Goal: Task Accomplishment & Management: Complete application form

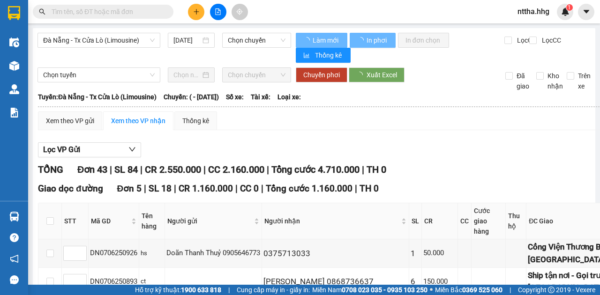
type input "[DATE]"
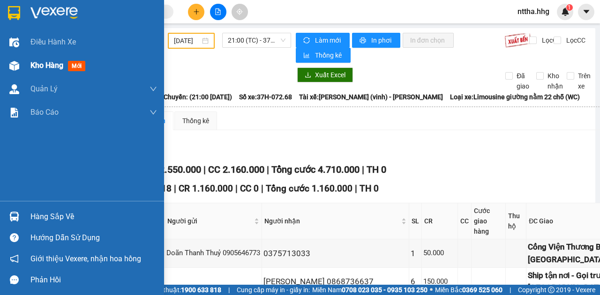
click at [9, 66] on img at bounding box center [14, 66] width 10 height 10
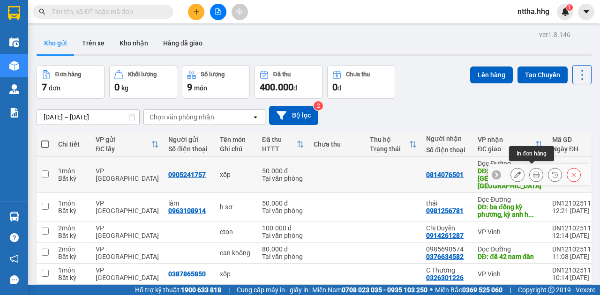
click at [297, 172] on icon at bounding box center [536, 175] width 7 height 7
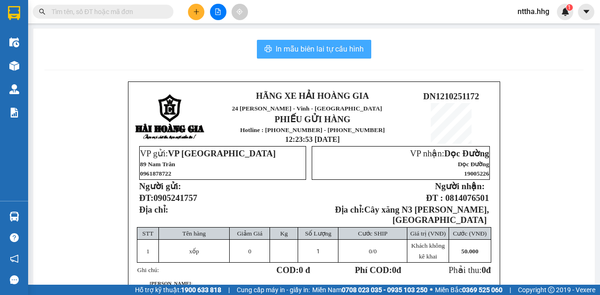
click at [297, 51] on span "In mẫu biên lai tự cấu hình" at bounding box center [320, 49] width 88 height 12
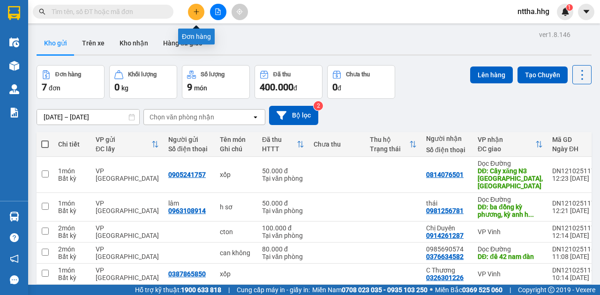
click at [200, 5] on button at bounding box center [196, 12] width 16 height 16
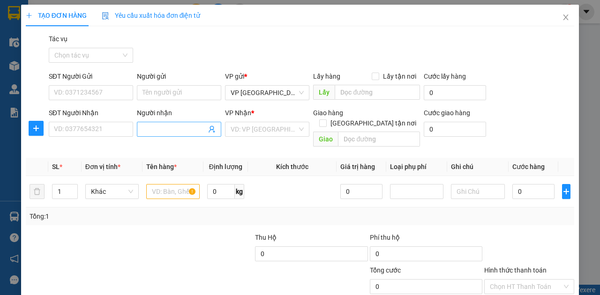
click at [161, 134] on input "Người nhận" at bounding box center [174, 129] width 64 height 10
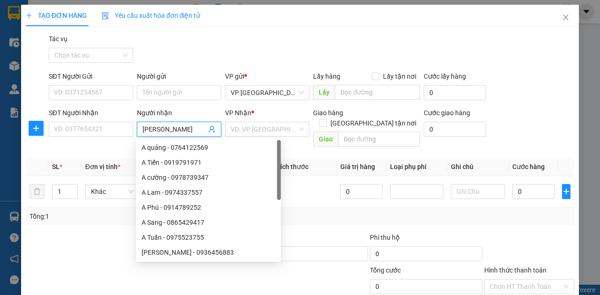
type input "[PERSON_NAME]"
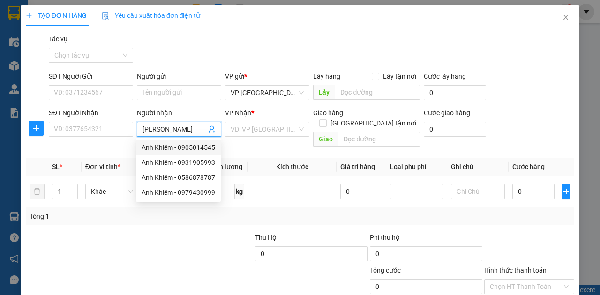
click at [170, 151] on div "Anh Khiêm - 0905014545" at bounding box center [179, 147] width 74 height 10
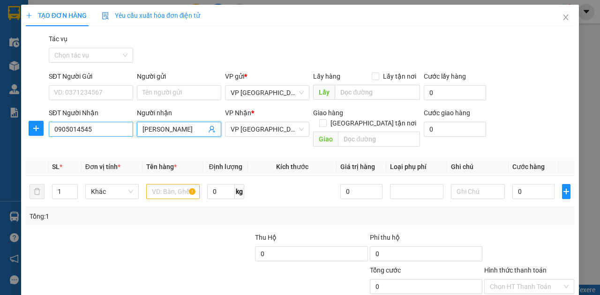
drag, startPoint x: 182, startPoint y: 129, endPoint x: 105, endPoint y: 130, distance: 77.3
click at [105, 130] on div "SĐT Người Nhận 0905014545 Người nhận Anh Khiêm Anh Khiêm VP Nhận * VP [GEOGRAPH…" at bounding box center [311, 129] width 529 height 43
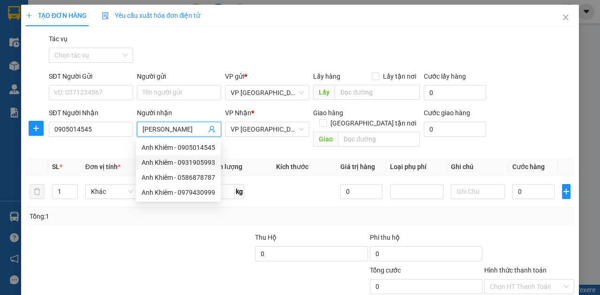
click at [146, 161] on div "Anh Khiêm - 0931905993" at bounding box center [179, 162] width 74 height 10
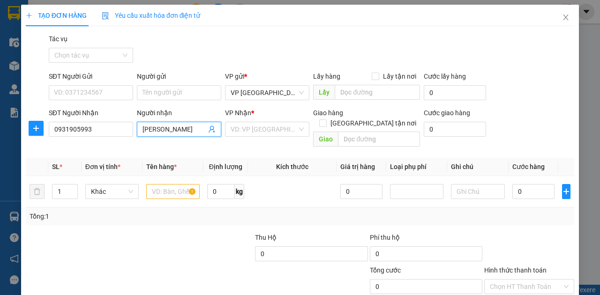
click at [180, 130] on input "[PERSON_NAME]" at bounding box center [174, 129] width 64 height 10
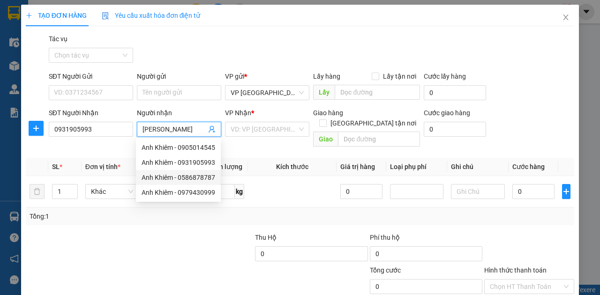
click at [171, 180] on div "Anh Khiêm - 0586878787" at bounding box center [179, 177] width 74 height 10
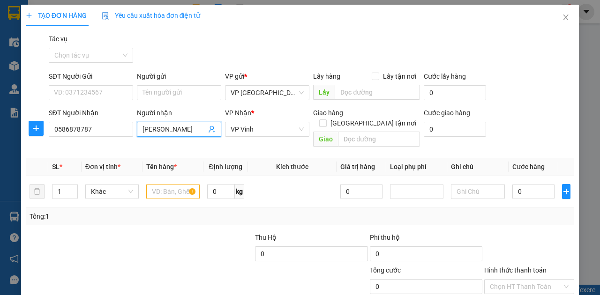
drag, startPoint x: 185, startPoint y: 128, endPoint x: 44, endPoint y: 134, distance: 141.6
click at [41, 134] on div "SĐT Người Nhận 0586878787 Người nhận Anh Khiêm Anh Khiêm VP Nhận * VP Vinh Giao…" at bounding box center [300, 129] width 550 height 43
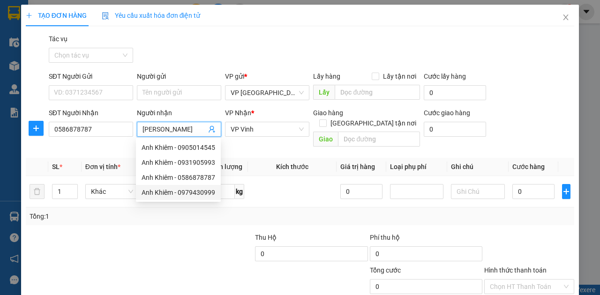
click at [162, 196] on div "Anh Khiêm - 0979430999" at bounding box center [179, 192] width 74 height 10
type input "0979430999"
type input "[PERSON_NAME]"
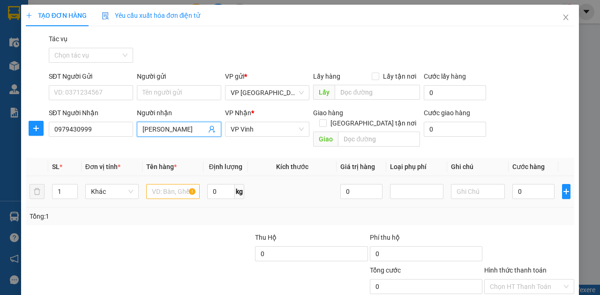
checkbox input "true"
type input "33 [PERSON_NAME]"
type input "40.000"
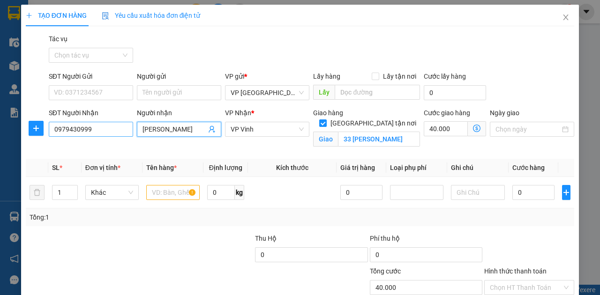
drag, startPoint x: 186, startPoint y: 132, endPoint x: 126, endPoint y: 135, distance: 59.6
click at [126, 135] on div "SĐT Người Nhận 0979430999 Người nhận Anh Khiêm Anh Khiêm VP Nhận * VP Vinh Giao…" at bounding box center [311, 130] width 529 height 44
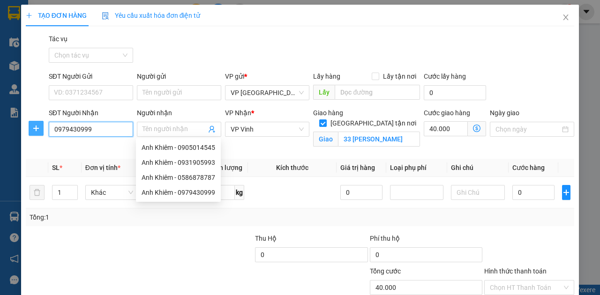
drag, startPoint x: 116, startPoint y: 131, endPoint x: 30, endPoint y: 127, distance: 85.8
click at [30, 127] on div "SĐT Người Nhận 0979430999 0979430999 Người nhận Tên người nhận VP Nhận * VP Vin…" at bounding box center [300, 130] width 550 height 44
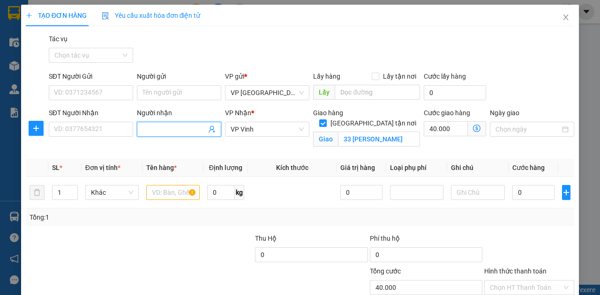
click at [164, 129] on input "Người nhận" at bounding box center [174, 129] width 64 height 10
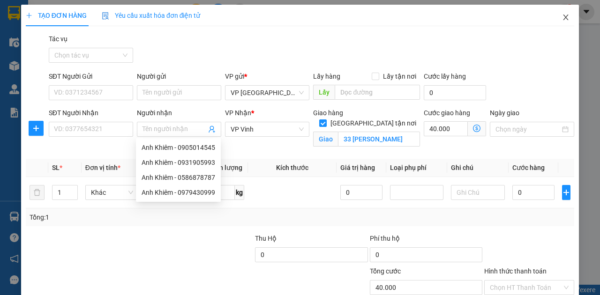
click at [297, 17] on icon "close" at bounding box center [565, 17] width 7 height 7
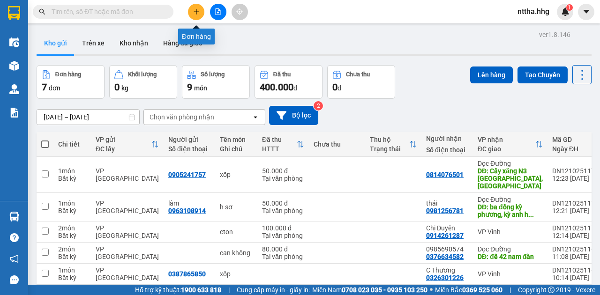
click at [196, 7] on button at bounding box center [196, 12] width 16 height 16
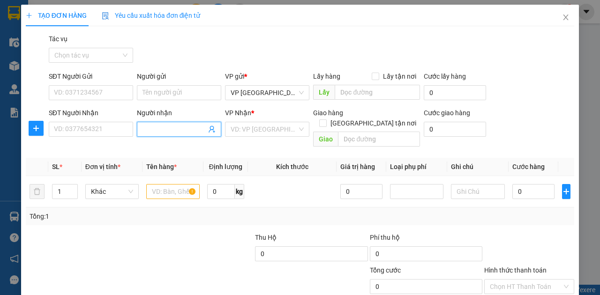
click at [165, 130] on input "Người nhận" at bounding box center [174, 129] width 64 height 10
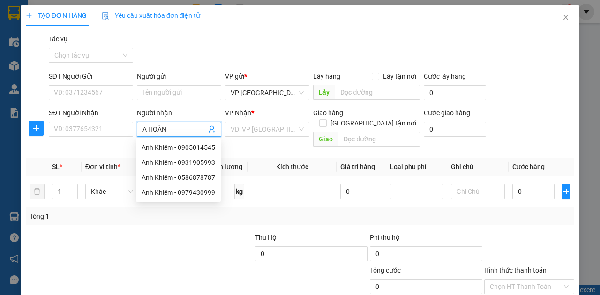
type input "A HOÀNG"
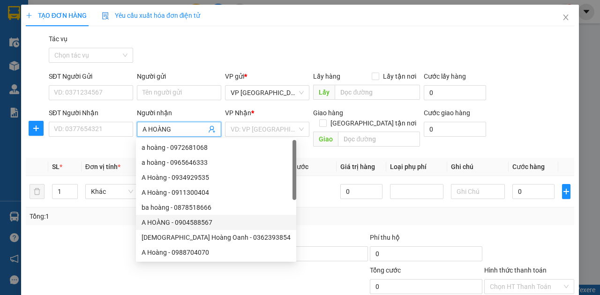
click at [162, 222] on div "A HOÀNG - 0904588567" at bounding box center [216, 222] width 149 height 10
type input "0904588567"
checkbox input "true"
type input "77B [PERSON_NAME]"
type input "40.000"
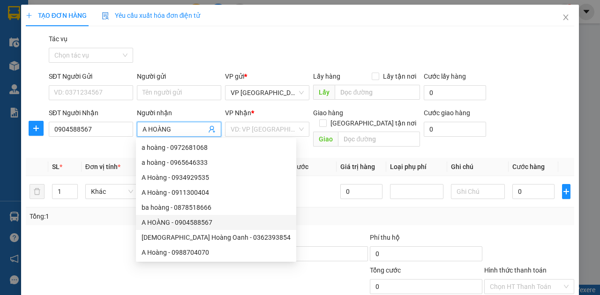
type input "40.000"
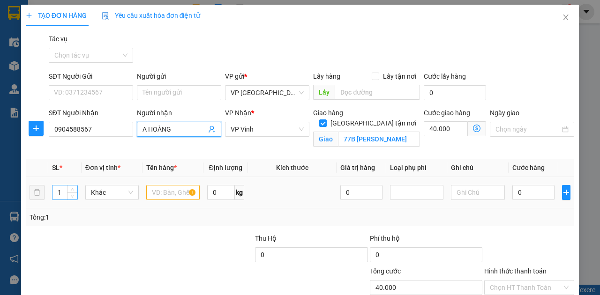
type input "A HOÀNG"
click at [40, 192] on tr "1 Khác 0 kg 0 0" at bounding box center [300, 192] width 548 height 31
type input "2"
click at [163, 192] on input "text" at bounding box center [172, 192] width 53 height 15
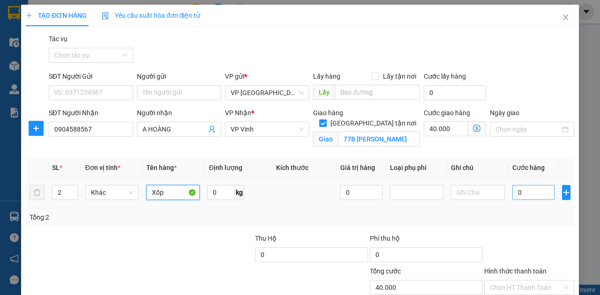
type input "Xốp"
click at [297, 191] on input "0" at bounding box center [533, 192] width 42 height 15
type input "1"
type input "40.001"
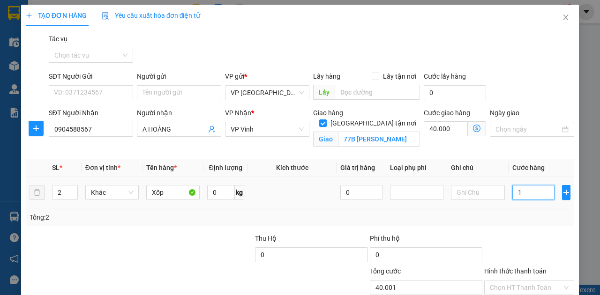
type input "15"
type input "40.015"
type input "1.510"
type input "41.510"
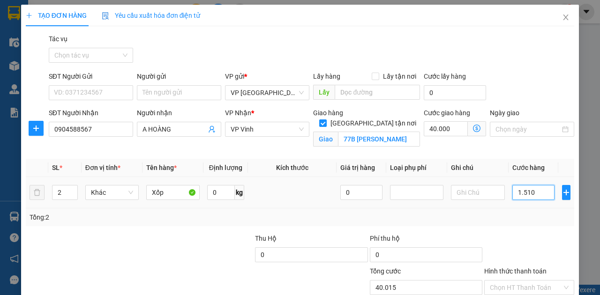
type input "41.510"
type input "151"
type input "40.151"
type input "15"
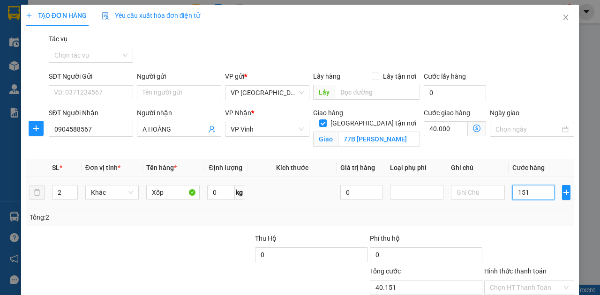
type input "40.015"
type input "150"
type input "40.150"
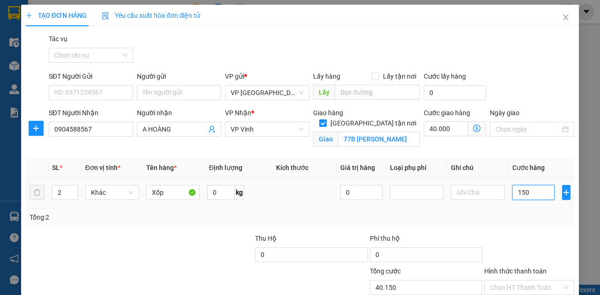
type input "1.500"
type input "41.500"
type input "15.000"
type input "55.000"
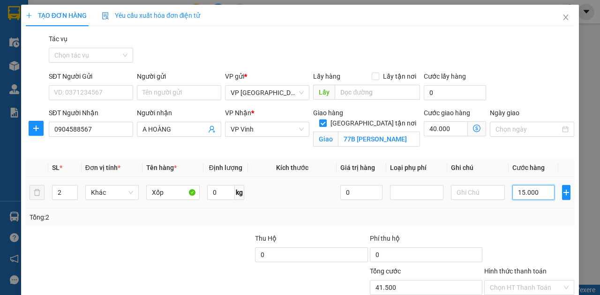
type input "55.000"
type input "150.000"
type input "190.000"
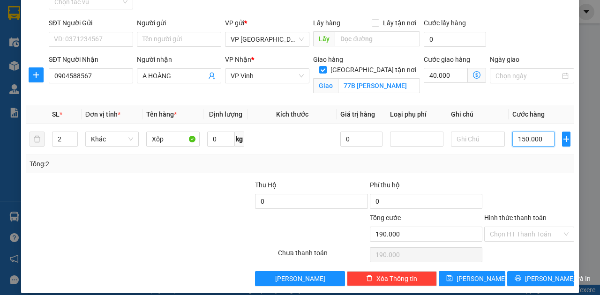
scroll to position [61, 0]
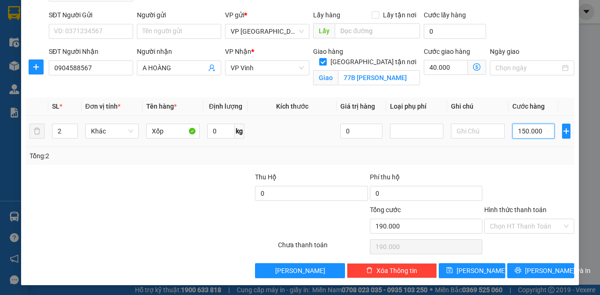
click at [297, 130] on input "150.000" at bounding box center [533, 131] width 42 height 15
type input "10.000"
type input "50.000"
type input "140.000"
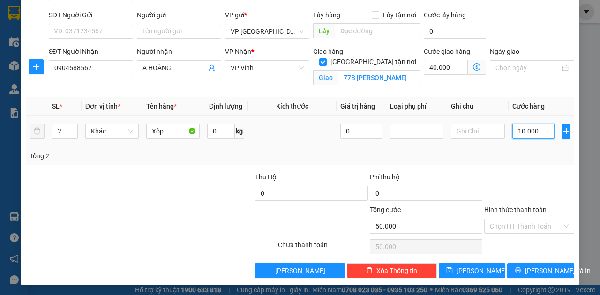
type input "180.000"
type input "140.000"
click at [297, 225] on input "Hình thức thanh toán" at bounding box center [526, 226] width 72 height 14
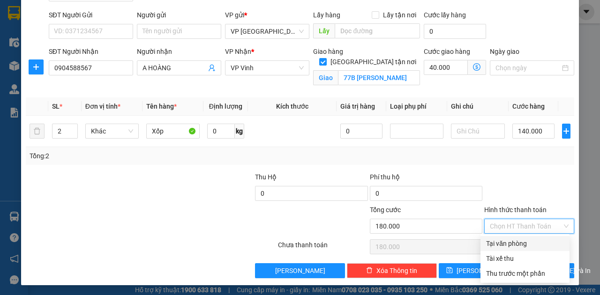
click at [297, 228] on div "Tại văn phòng" at bounding box center [525, 244] width 78 height 10
type input "0"
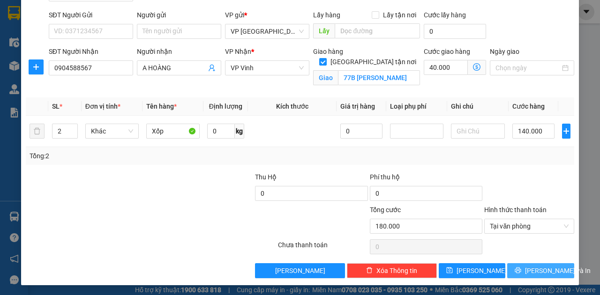
click at [297, 228] on span "[PERSON_NAME] và In" at bounding box center [558, 271] width 66 height 10
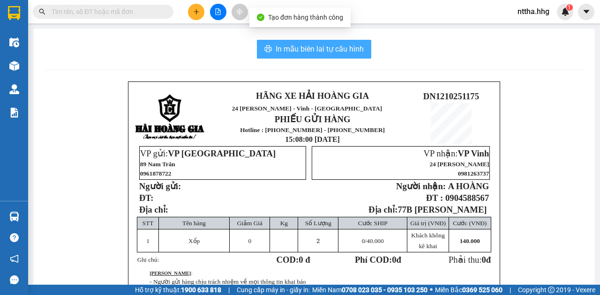
click at [297, 47] on span "In mẫu biên lai tự cấu hình" at bounding box center [320, 49] width 88 height 12
